Goal: Transaction & Acquisition: Purchase product/service

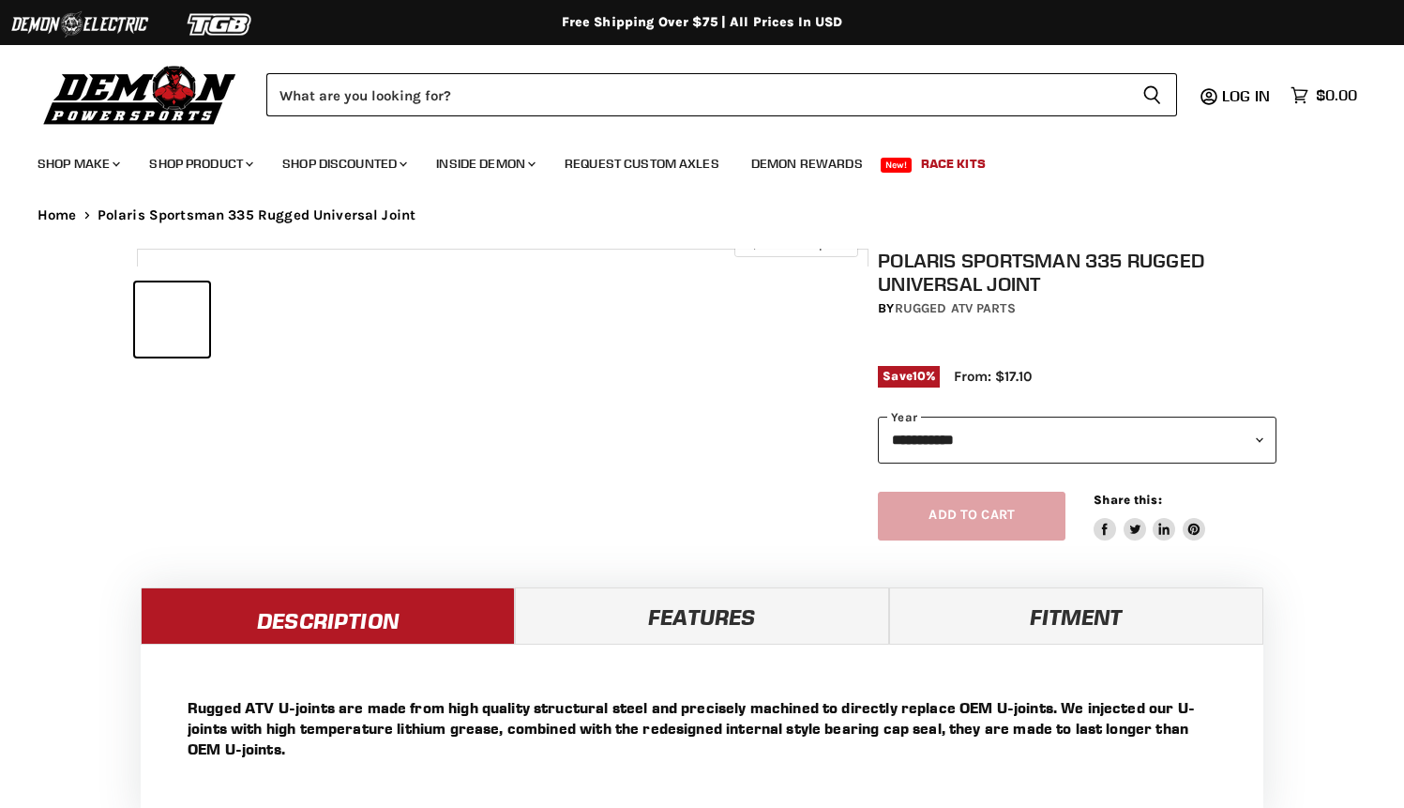
select select "******"
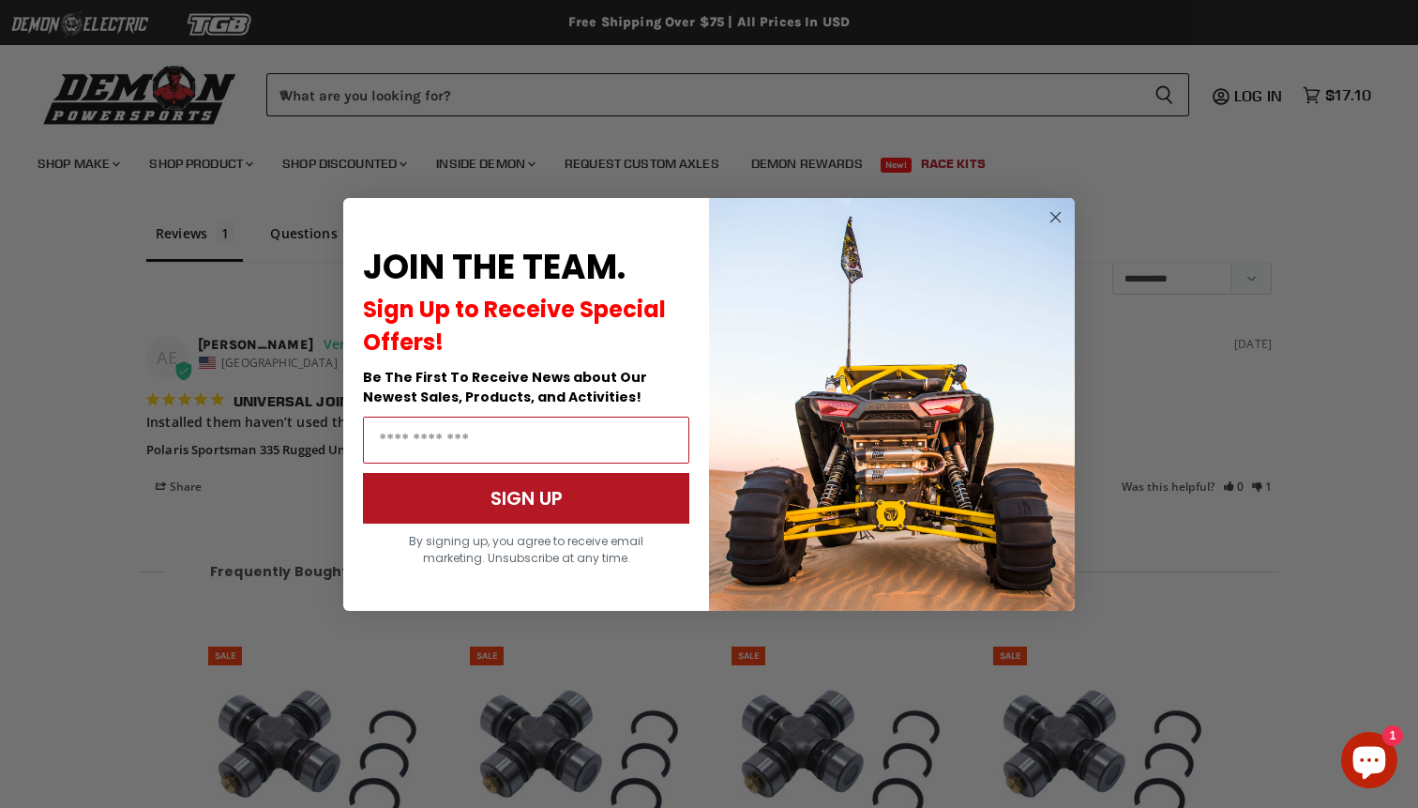
scroll to position [1586, 0]
